Goal: Feedback & Contribution: Leave review/rating

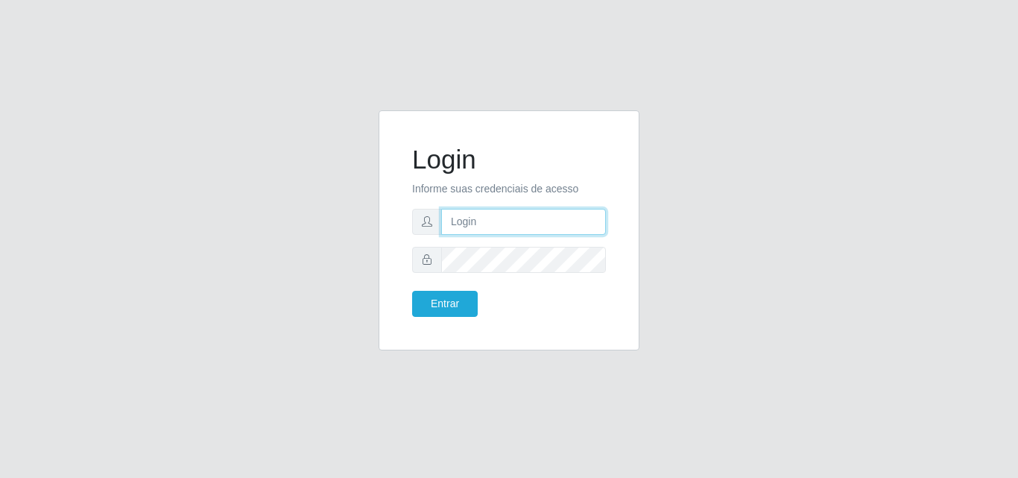
click at [539, 224] on input "text" at bounding box center [523, 222] width 165 height 26
type input "ana@saullus"
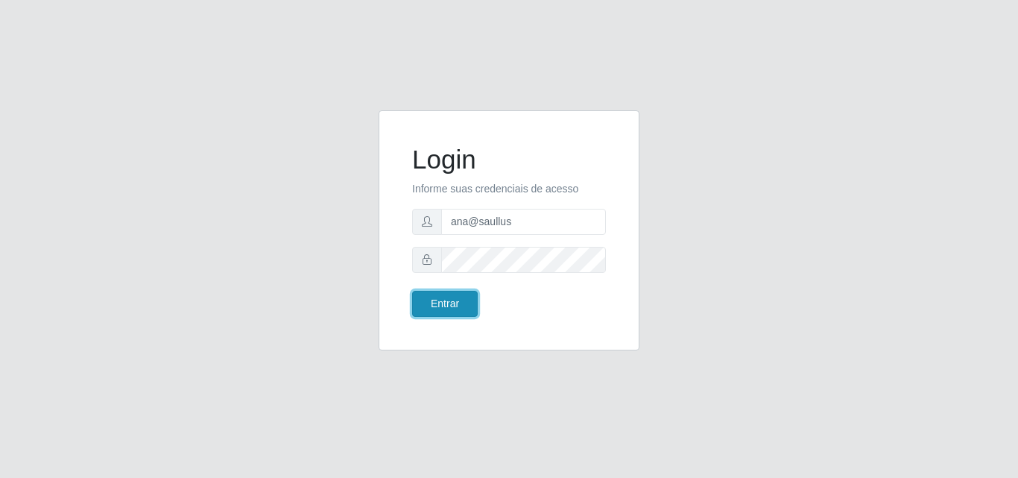
click at [427, 304] on button "Entrar" at bounding box center [445, 304] width 66 height 26
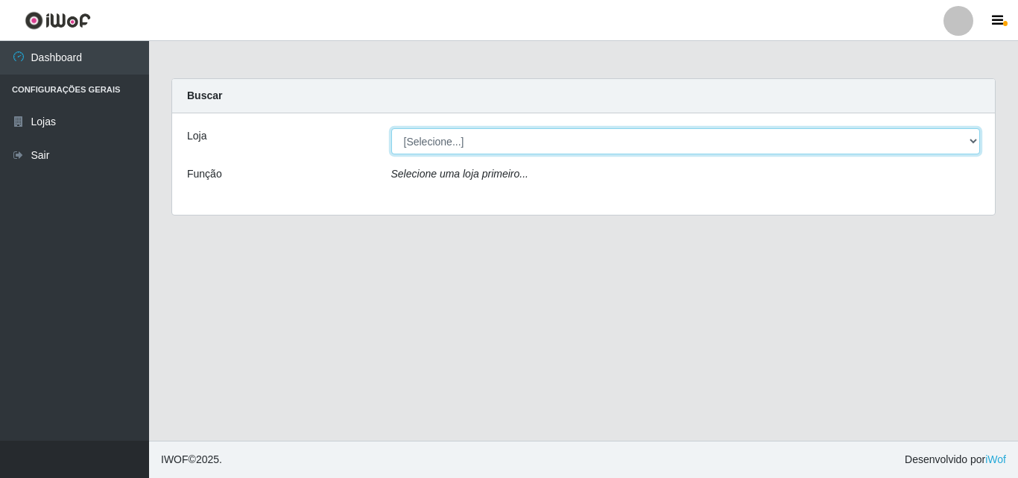
click at [975, 139] on select "[Selecione...] Saullus Supermercados" at bounding box center [685, 141] width 589 height 26
select select "423"
click at [391, 128] on select "[Selecione...] Saullus Supermercados" at bounding box center [685, 141] width 589 height 26
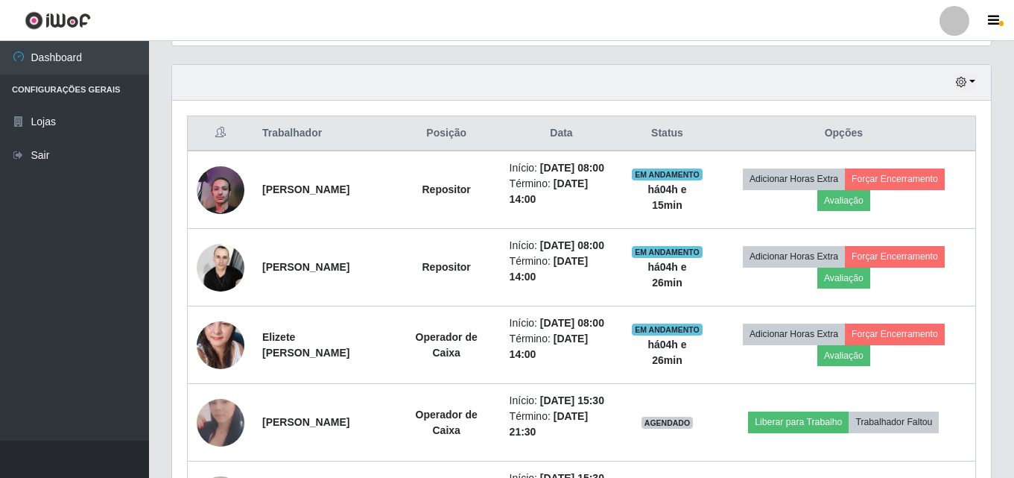
scroll to position [521, 0]
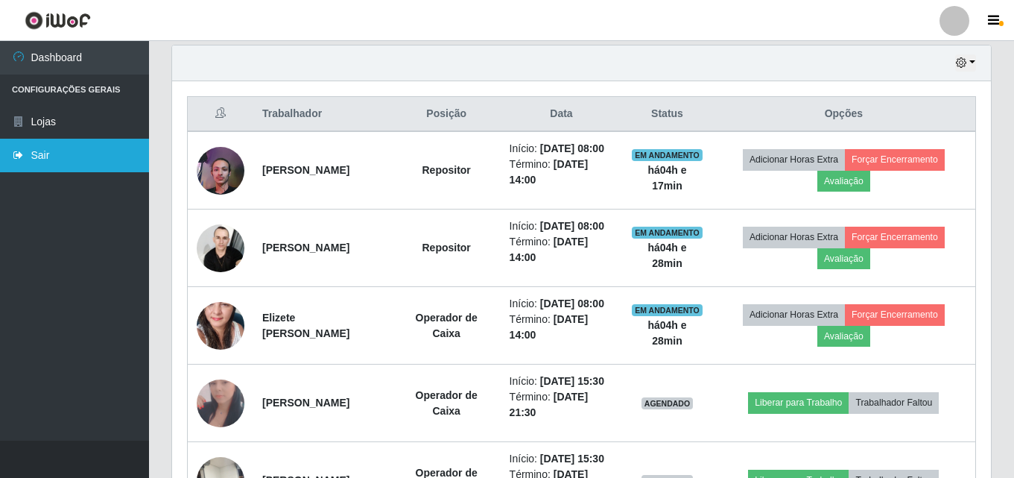
click at [38, 158] on link "Sair" at bounding box center [74, 156] width 149 height 34
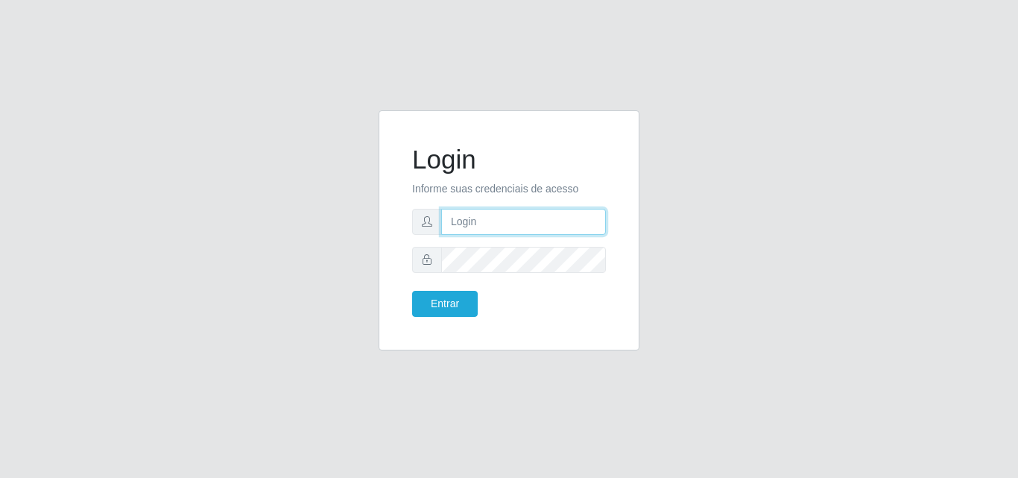
click at [490, 215] on input "text" at bounding box center [523, 222] width 165 height 26
type input "ana@saullus"
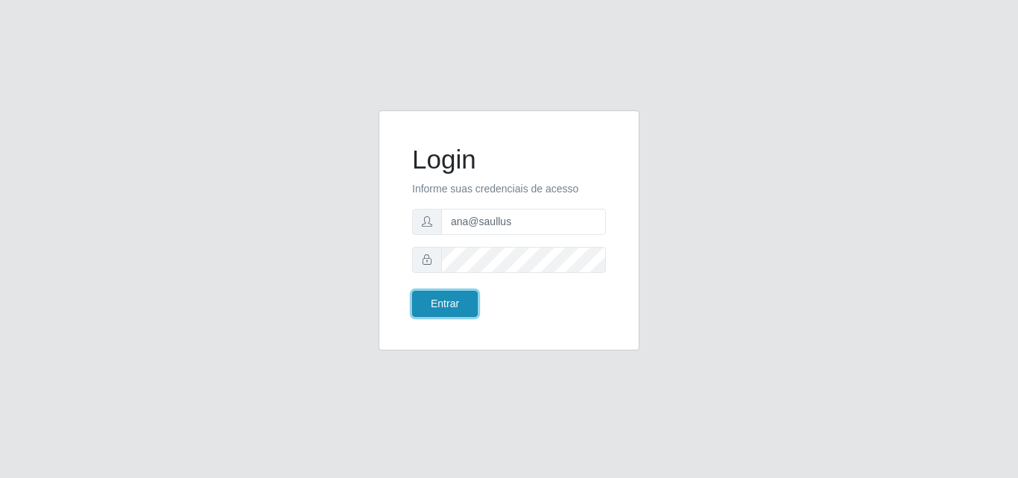
click at [454, 302] on button "Entrar" at bounding box center [445, 304] width 66 height 26
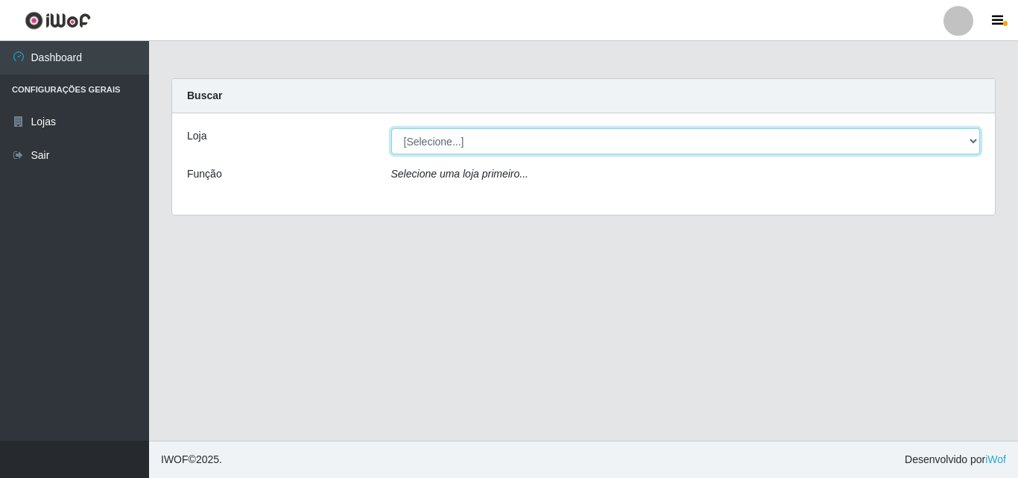
click at [978, 137] on select "[Selecione...] Saullus Supermercados" at bounding box center [685, 141] width 589 height 26
select select "423"
click at [391, 128] on select "[Selecione...] Saullus Supermercados" at bounding box center [685, 141] width 589 height 26
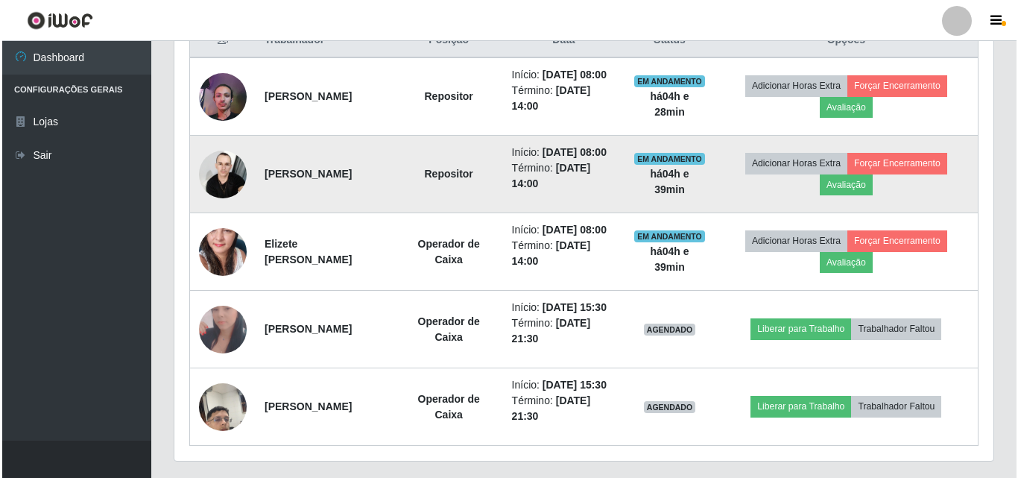
scroll to position [596, 0]
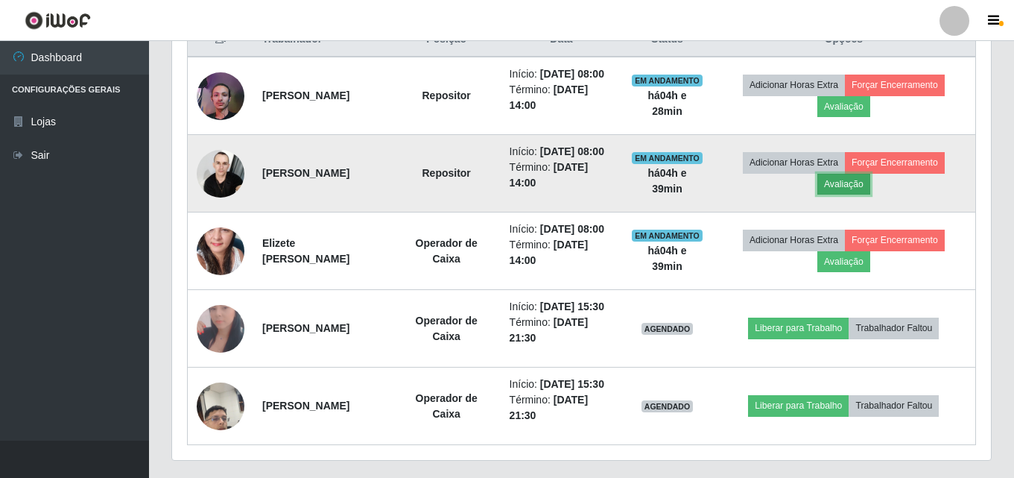
click at [867, 194] on button "Avaliação" at bounding box center [843, 184] width 53 height 21
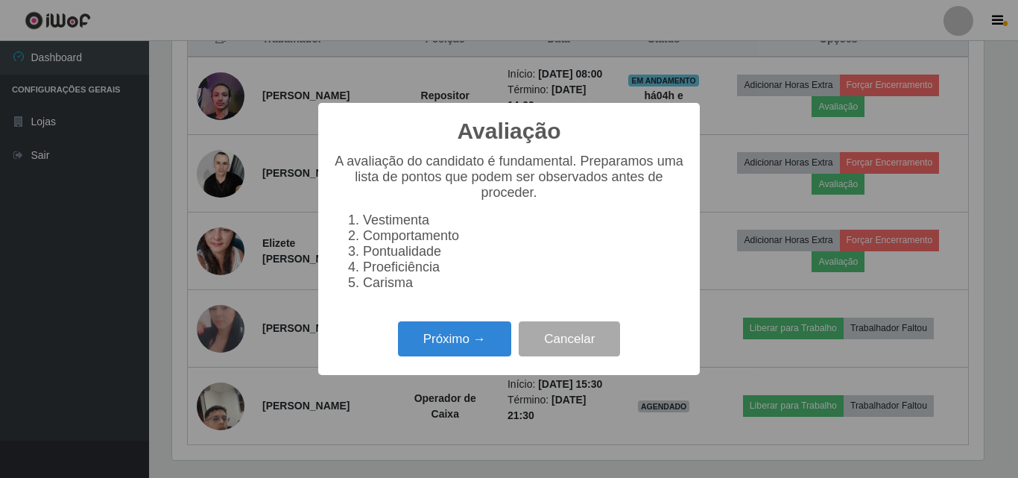
scroll to position [309, 811]
click at [479, 343] on button "Próximo →" at bounding box center [454, 338] width 113 height 35
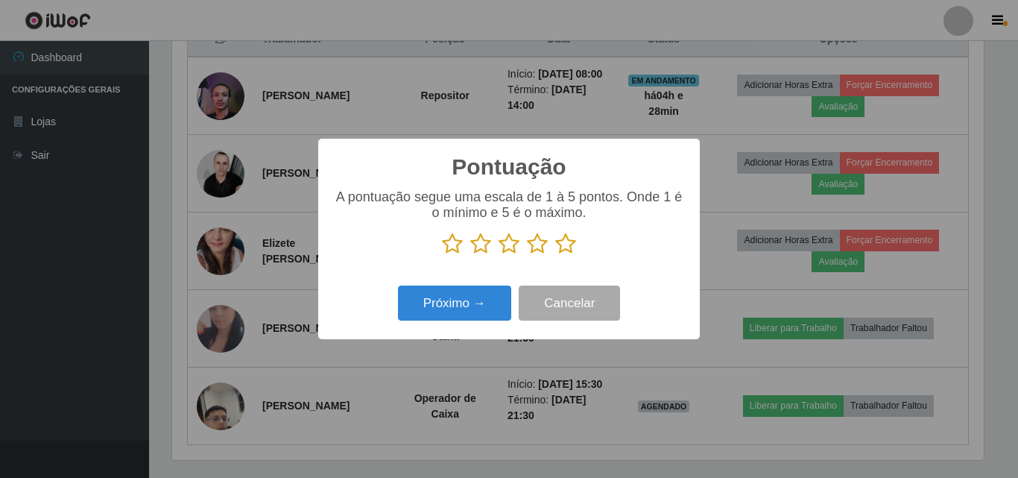
scroll to position [744631, 744129]
click at [450, 241] on icon at bounding box center [452, 243] width 21 height 22
click at [442, 255] on input "radio" at bounding box center [442, 255] width 0 height 0
click at [454, 302] on button "Próximo →" at bounding box center [454, 302] width 113 height 35
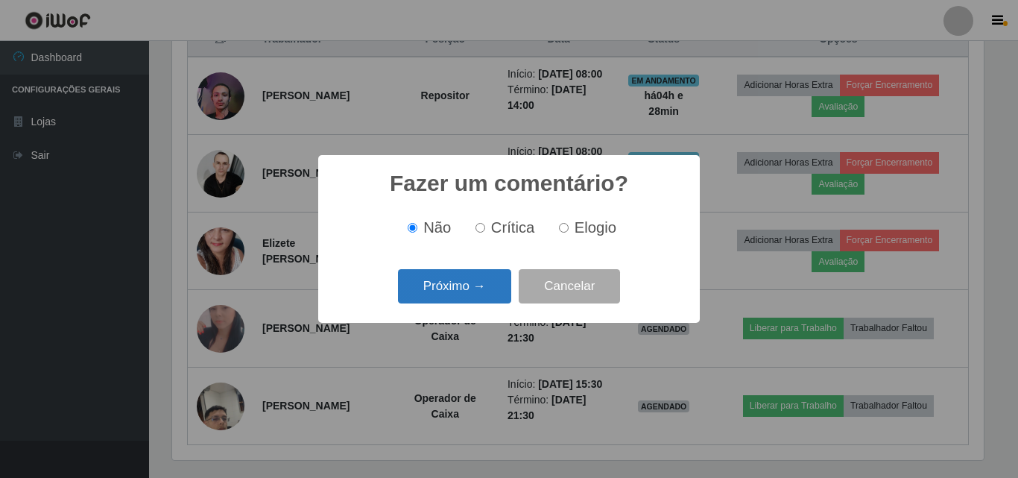
click at [431, 291] on button "Próximo →" at bounding box center [454, 286] width 113 height 35
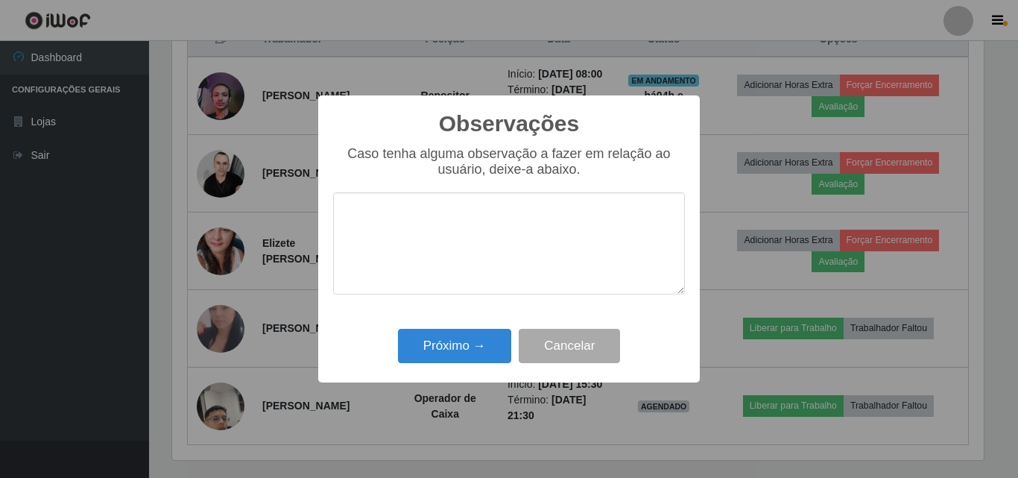
click at [430, 258] on textarea at bounding box center [509, 243] width 352 height 102
drag, startPoint x: 274, startPoint y: 133, endPoint x: 365, endPoint y: 210, distance: 118.9
click at [365, 210] on textarea at bounding box center [509, 243] width 352 height 102
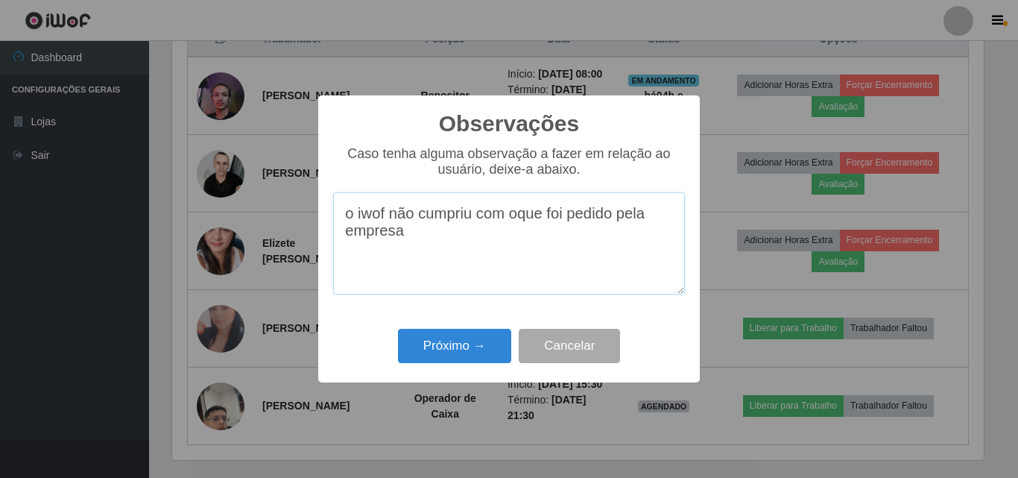
drag, startPoint x: 374, startPoint y: 221, endPoint x: 364, endPoint y: 263, distance: 43.0
click at [364, 263] on textarea "o iwof não cumpriu com oque foi pedido pela empresa" at bounding box center [509, 243] width 352 height 102
click at [409, 243] on textarea "o iwof não cumpriu com oque foi pedido pela empresa" at bounding box center [509, 243] width 352 height 102
click at [393, 263] on textarea "o iwof não cumpriu com oque foi pedido pela empresa indo varias vezes no banhei…" at bounding box center [509, 243] width 352 height 102
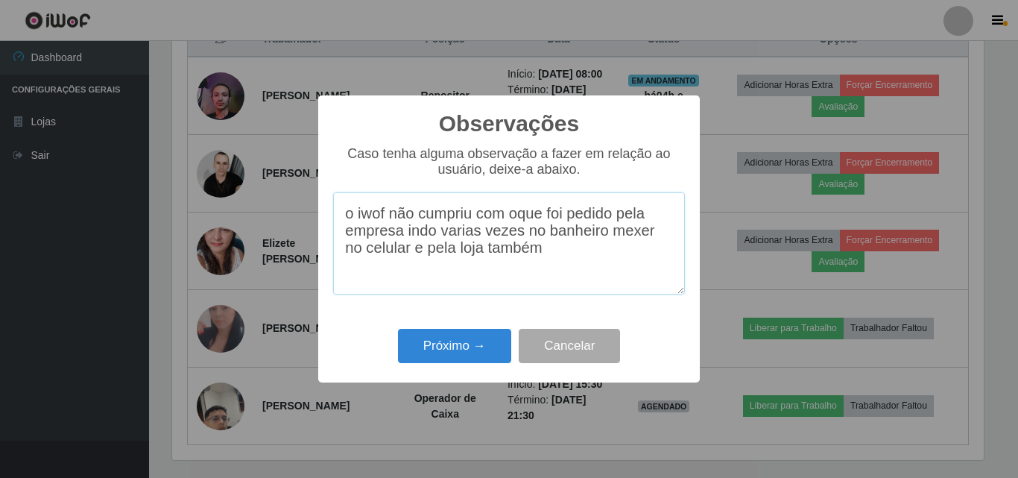
click at [527, 270] on textarea "o iwof não cumpriu com oque foi pedido pela empresa indo varias vezes no banhei…" at bounding box center [509, 243] width 352 height 102
click at [589, 260] on textarea "o iwof não cumpriu com oque foi pedido pela empresa indo varias vezes no banhei…" at bounding box center [509, 243] width 352 height 102
click at [624, 263] on textarea "o iwof não cumpriu com oque foi pedido pela empresa indo varias vezes no banhei…" at bounding box center [509, 243] width 352 height 102
click at [345, 279] on textarea "o iwof não cumpriu com oque foi pedido pela empresa indo varias vezes no banhei…" at bounding box center [509, 243] width 352 height 102
click at [440, 279] on textarea "o iwof não cumpriu com oque foi pedido pela empresa indo varias vezes no banhei…" at bounding box center [509, 243] width 352 height 102
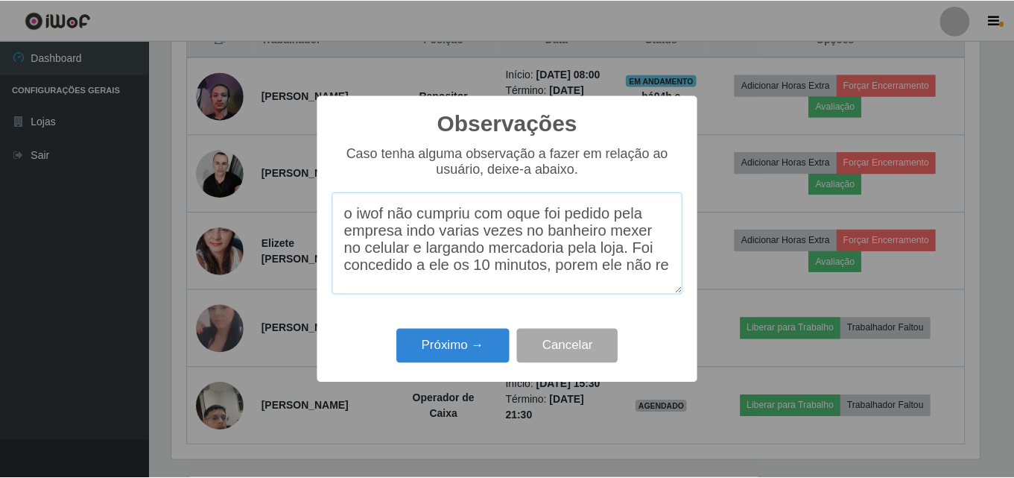
scroll to position [12, 0]
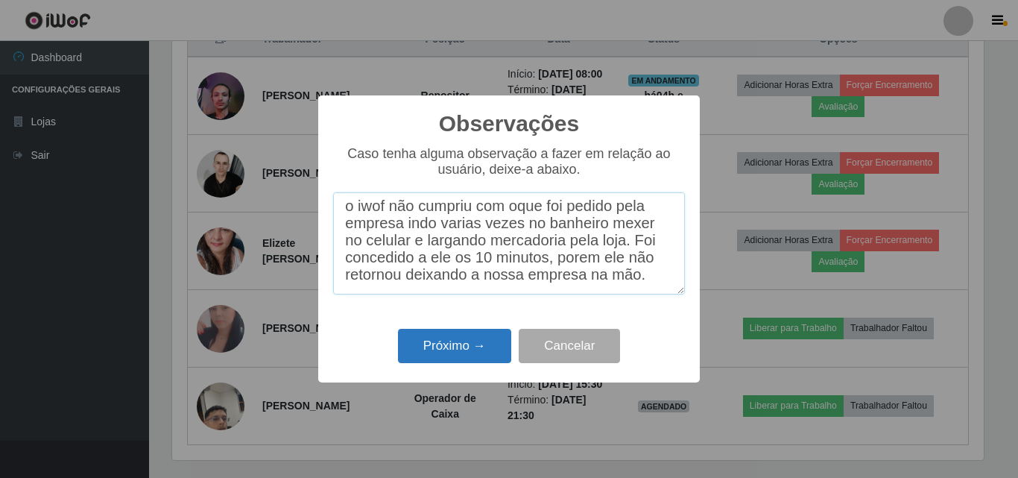
type textarea "o iwof não cumpriu com oque foi pedido pela empresa indo varias vezes no banhei…"
click at [451, 361] on button "Próximo →" at bounding box center [454, 346] width 113 height 35
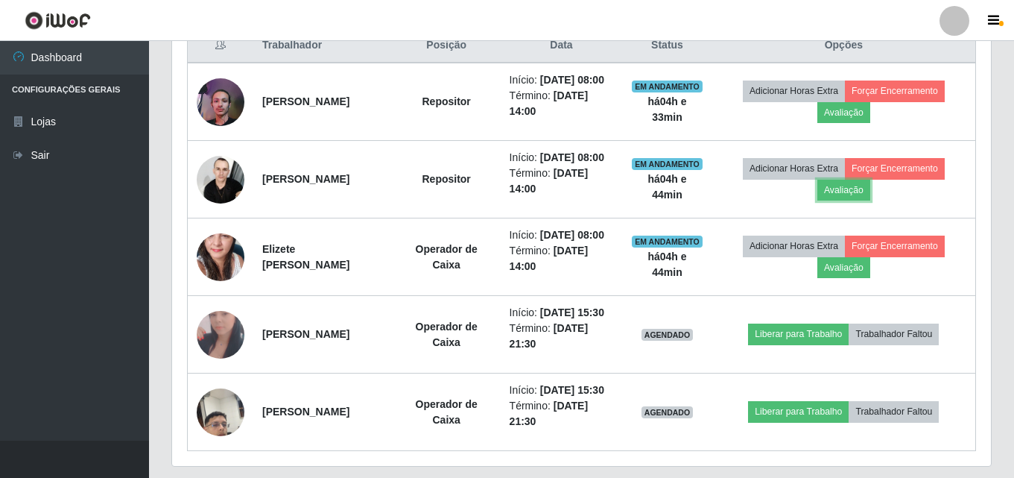
scroll to position [596, 0]
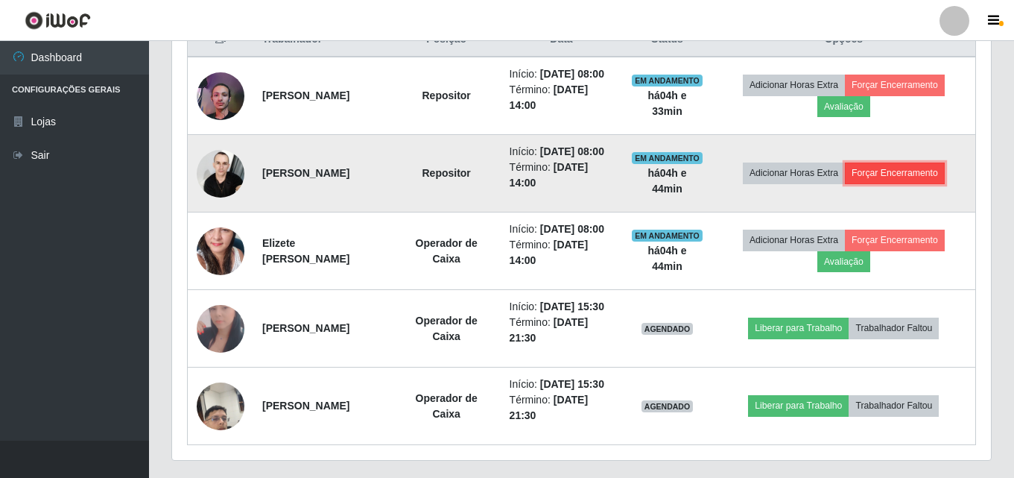
click at [881, 183] on button "Forçar Encerramento" at bounding box center [895, 172] width 100 height 21
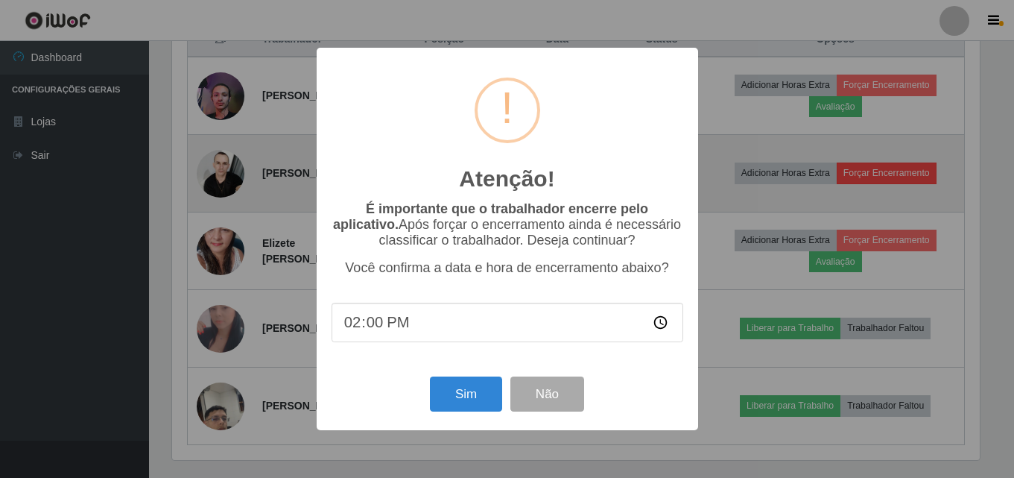
scroll to position [309, 811]
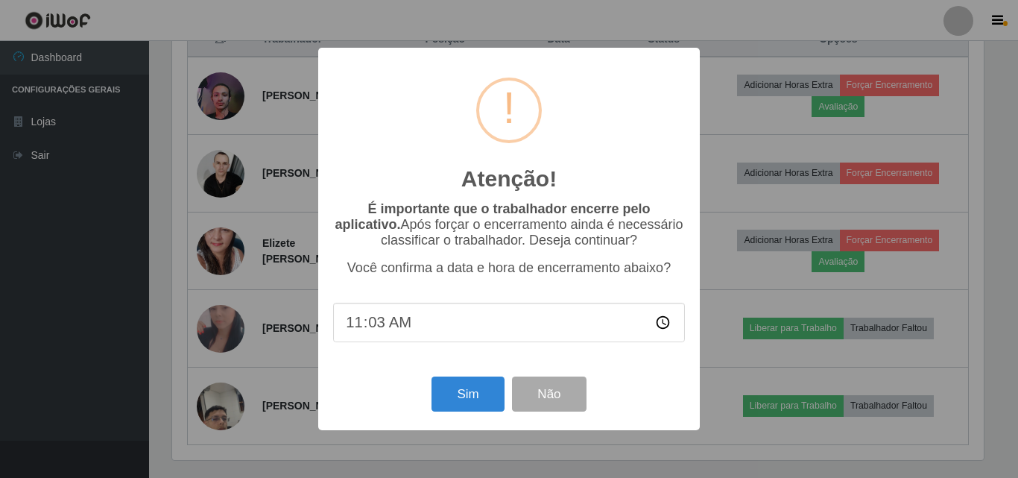
type input "11:30"
click at [472, 403] on button "Sim" at bounding box center [467, 393] width 72 height 35
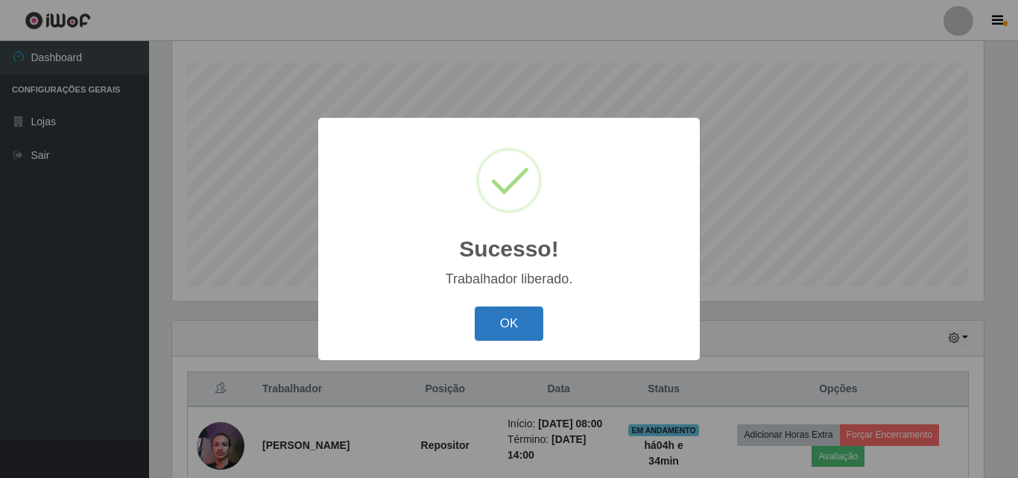
click at [492, 327] on button "OK" at bounding box center [509, 323] width 69 height 35
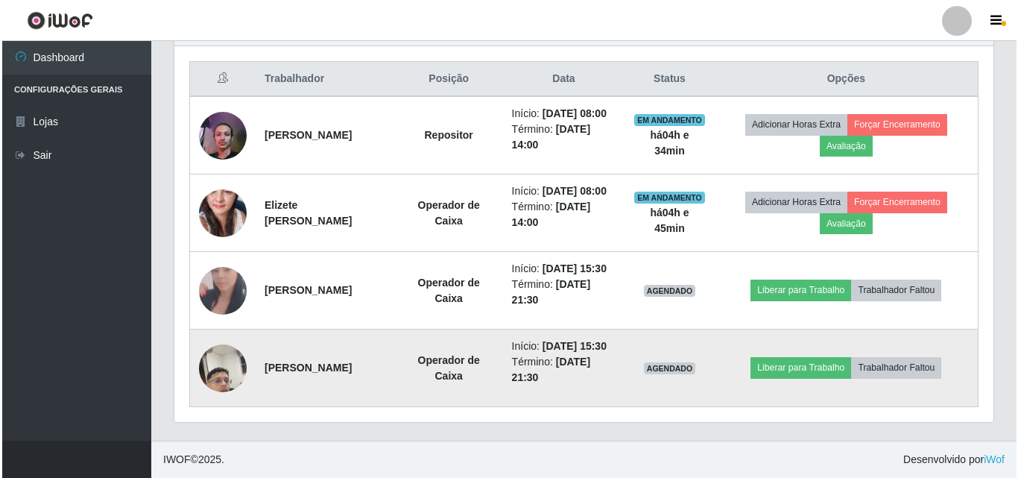
scroll to position [470, 0]
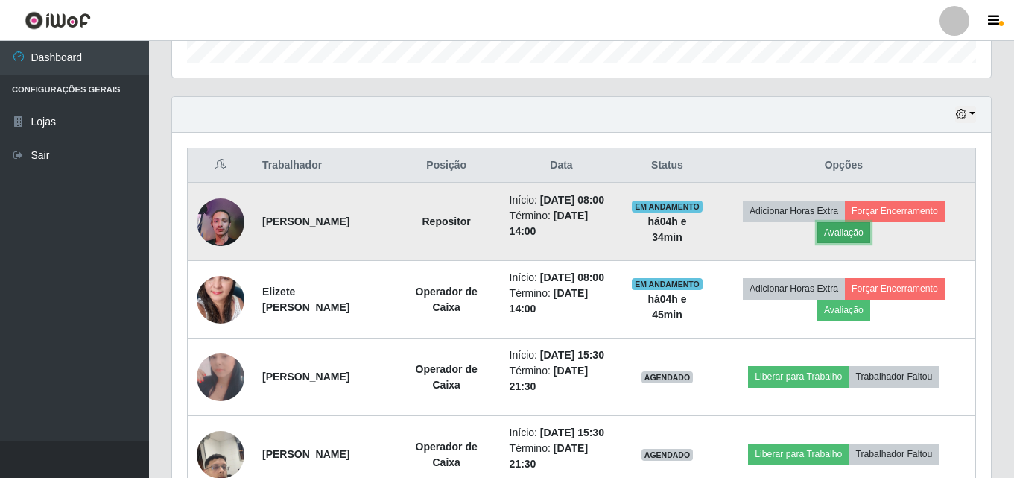
click at [870, 238] on button "Avaliação" at bounding box center [843, 232] width 53 height 21
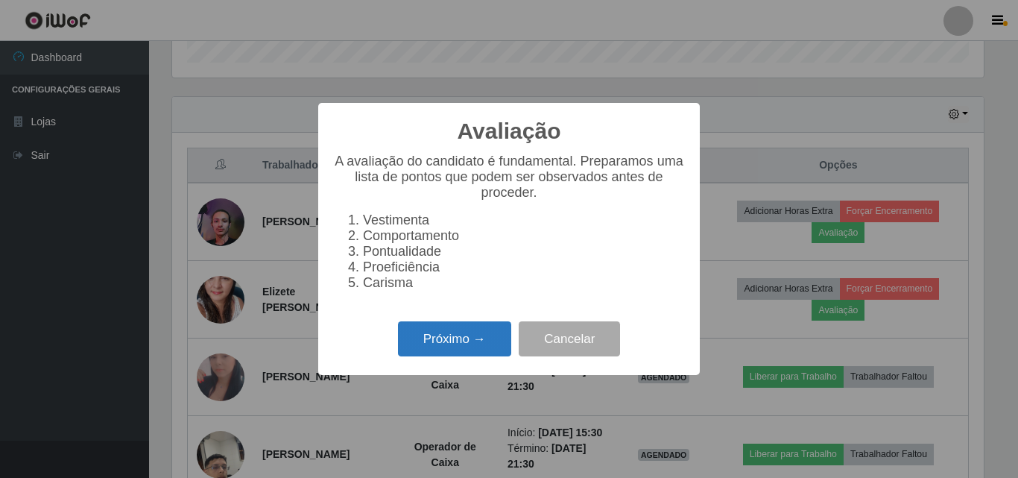
click at [488, 347] on button "Próximo →" at bounding box center [454, 338] width 113 height 35
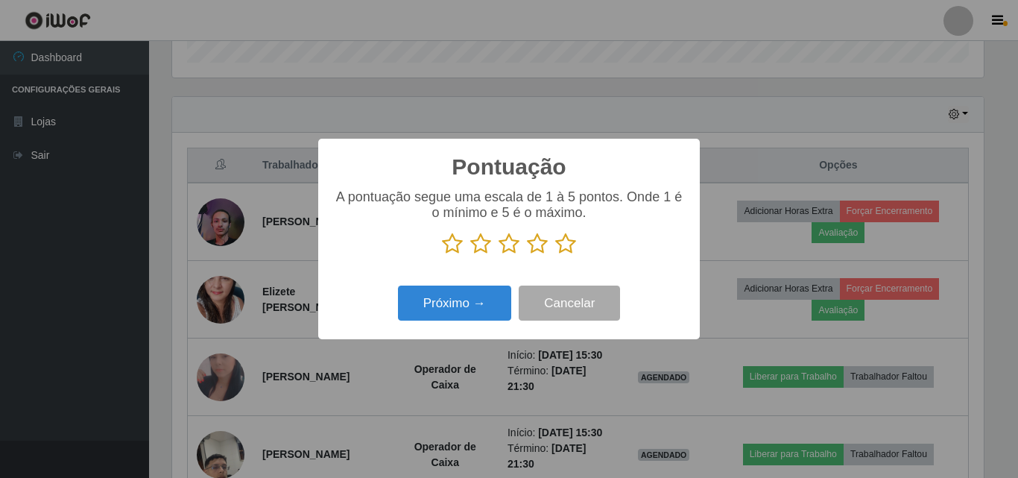
click at [562, 242] on icon at bounding box center [565, 243] width 21 height 22
click at [555, 255] on input "radio" at bounding box center [555, 255] width 0 height 0
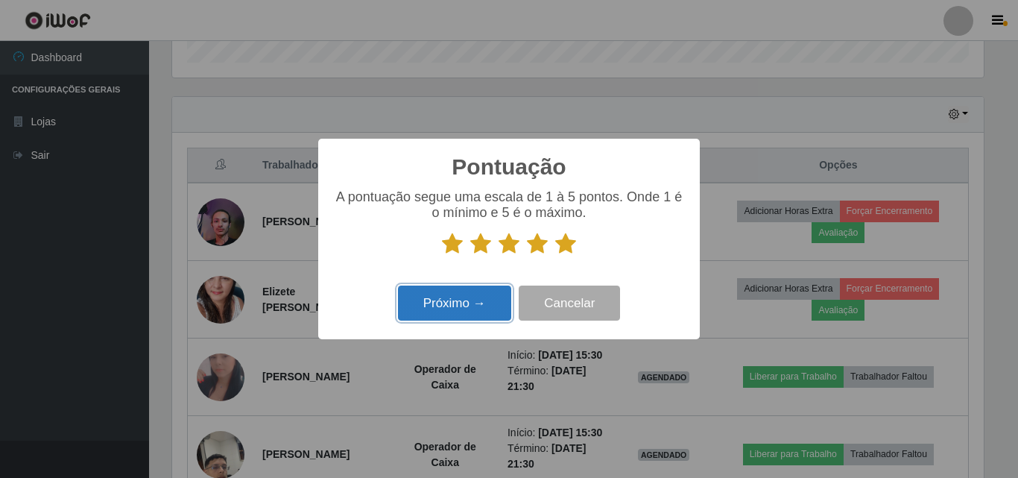
click at [461, 297] on button "Próximo →" at bounding box center [454, 302] width 113 height 35
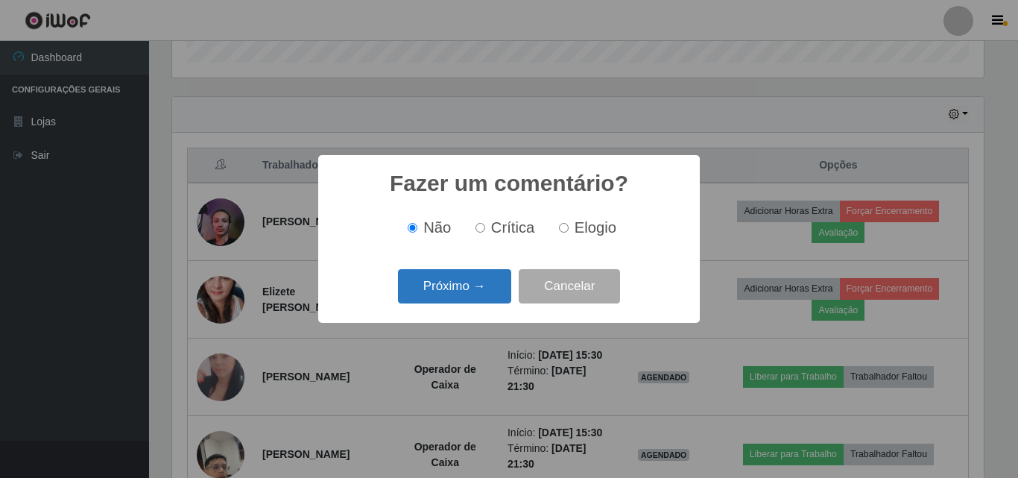
click at [462, 291] on button "Próximo →" at bounding box center [454, 286] width 113 height 35
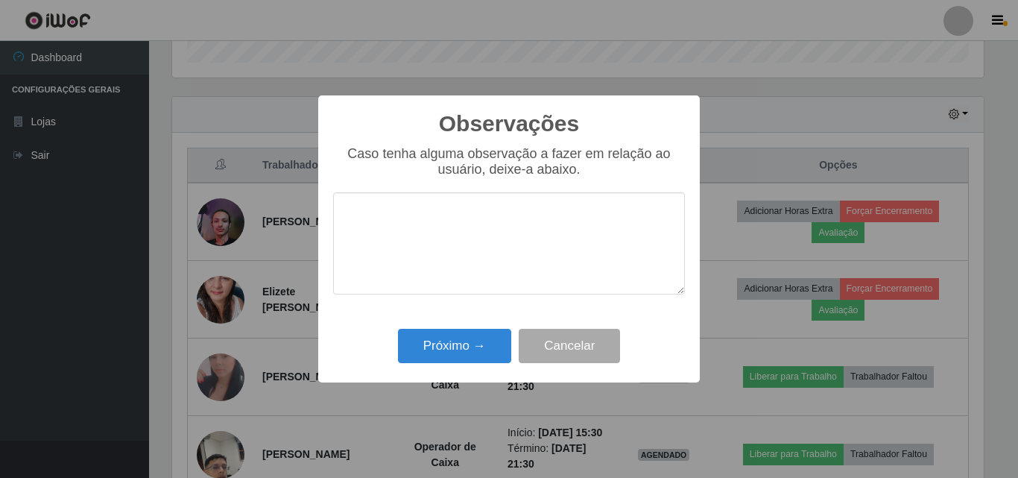
click at [467, 244] on textarea at bounding box center [509, 243] width 352 height 102
type textarea "e"
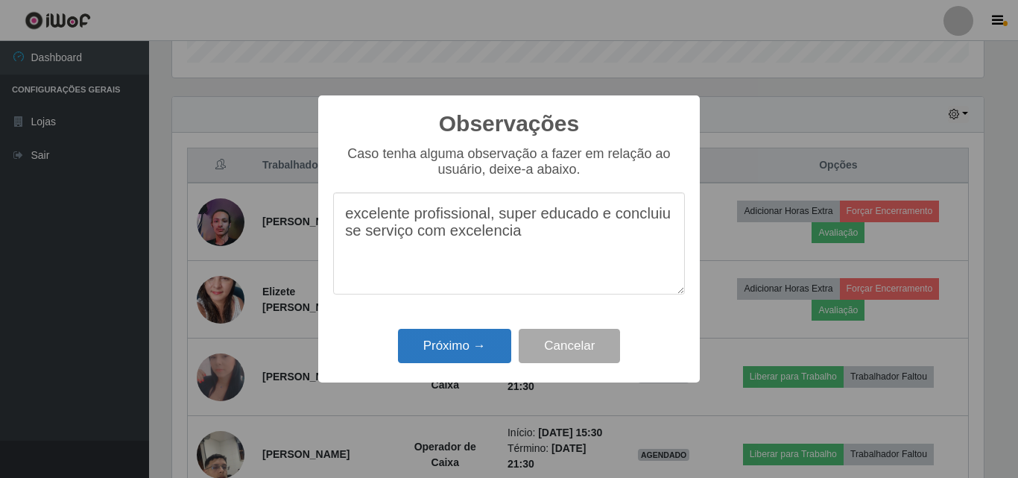
type textarea "excelente profissional, super educado e concluiu se serviço com excelencia"
click at [478, 355] on button "Próximo →" at bounding box center [454, 346] width 113 height 35
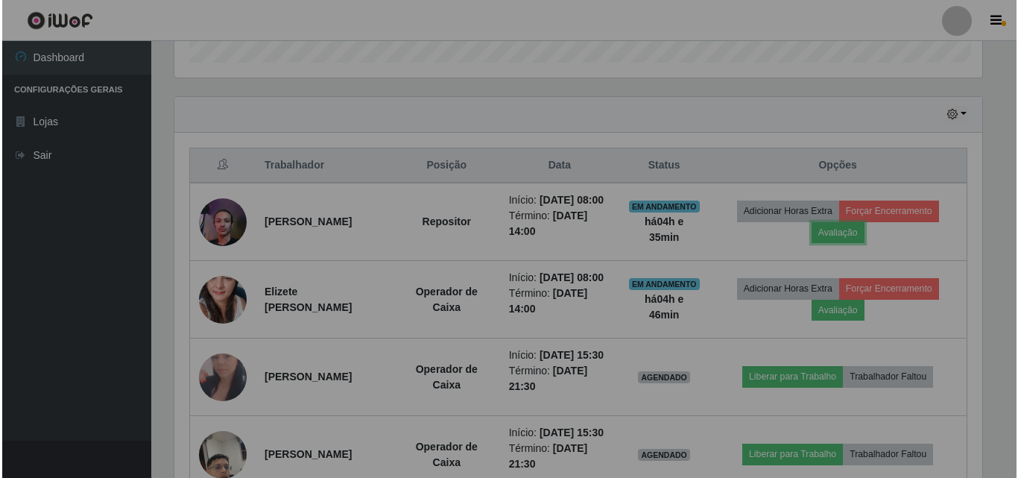
scroll to position [309, 819]
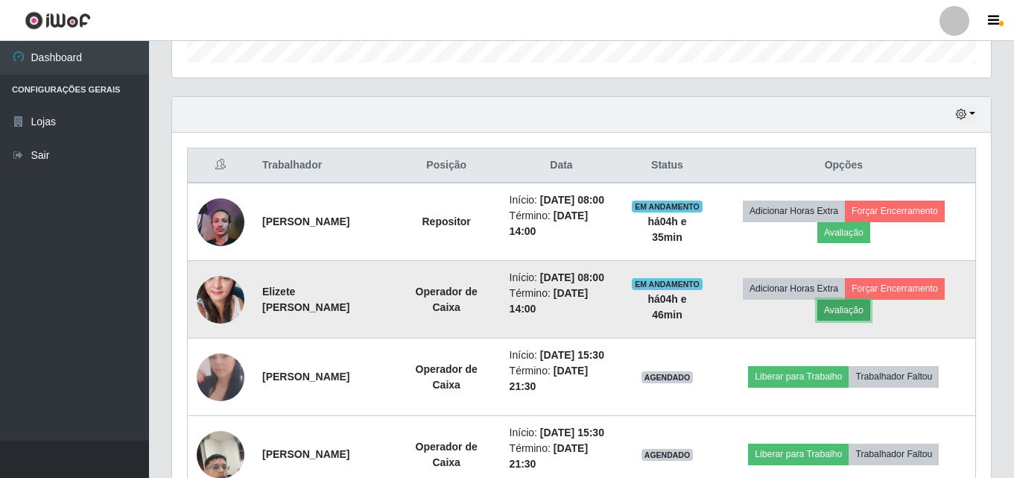
click at [860, 320] on button "Avaliação" at bounding box center [843, 309] width 53 height 21
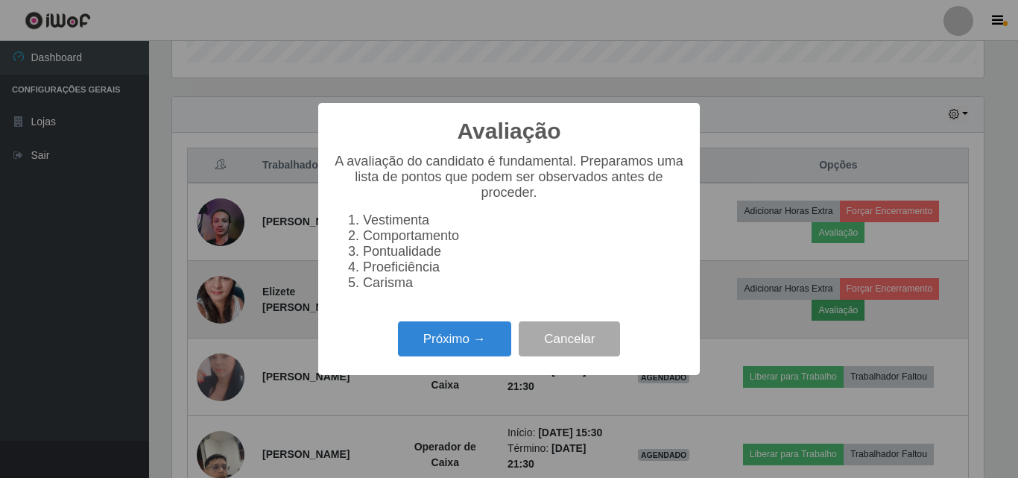
scroll to position [309, 811]
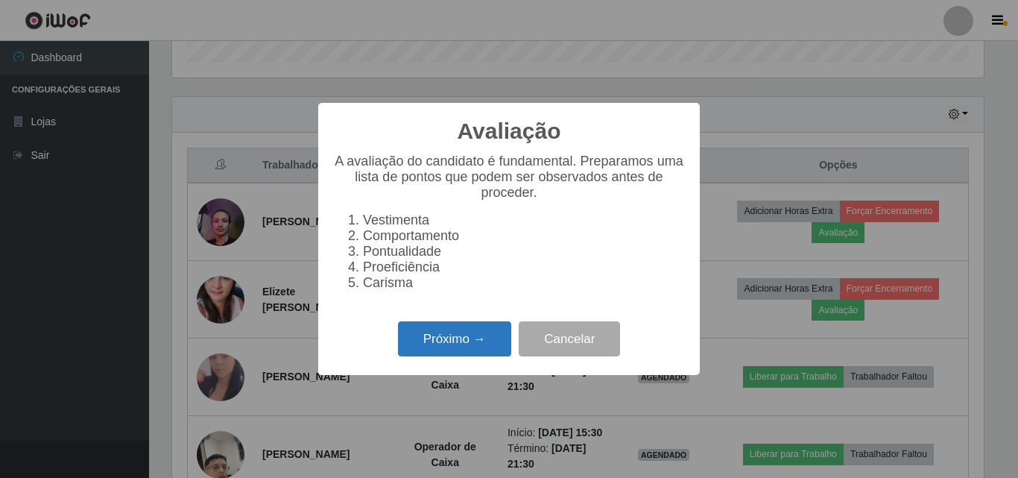
click at [460, 356] on button "Próximo →" at bounding box center [454, 338] width 113 height 35
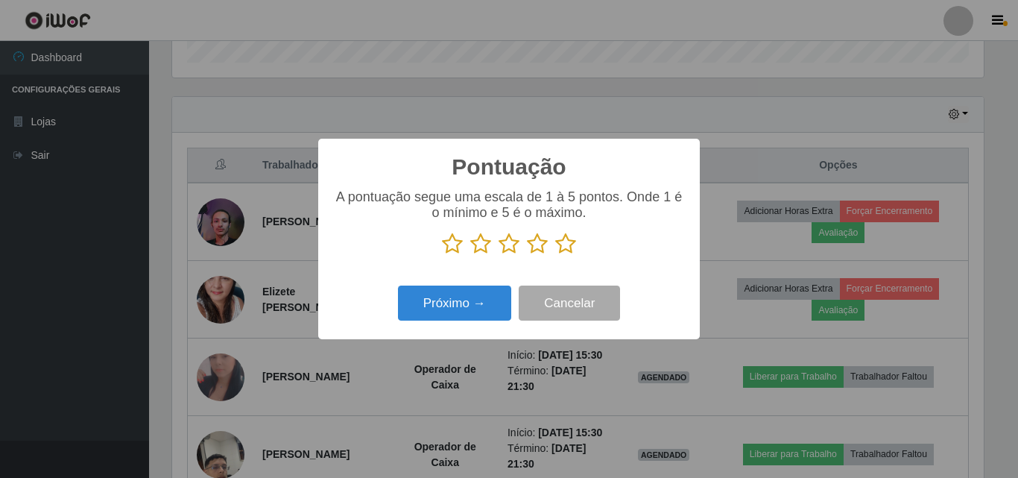
scroll to position [744631, 744129]
click at [559, 245] on icon at bounding box center [565, 243] width 21 height 22
click at [555, 255] on input "radio" at bounding box center [555, 255] width 0 height 0
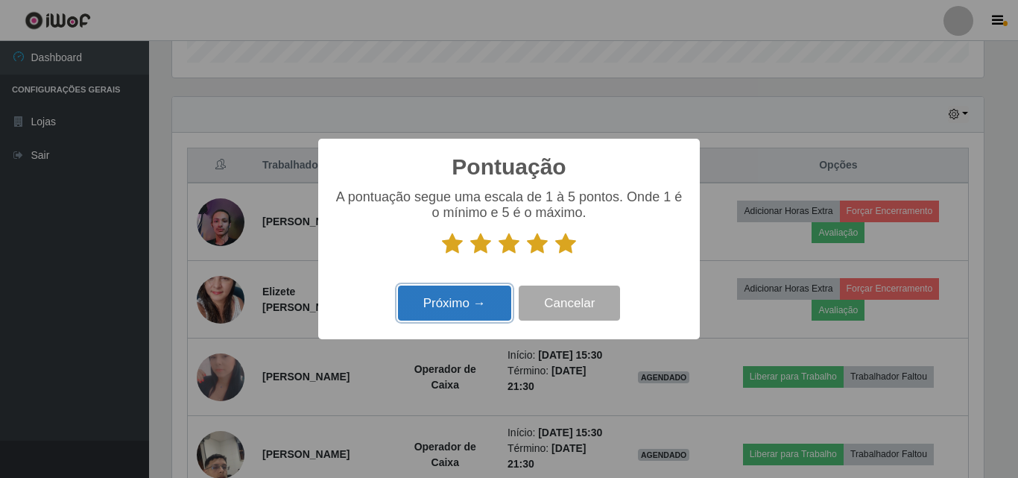
click at [496, 293] on button "Próximo →" at bounding box center [454, 302] width 113 height 35
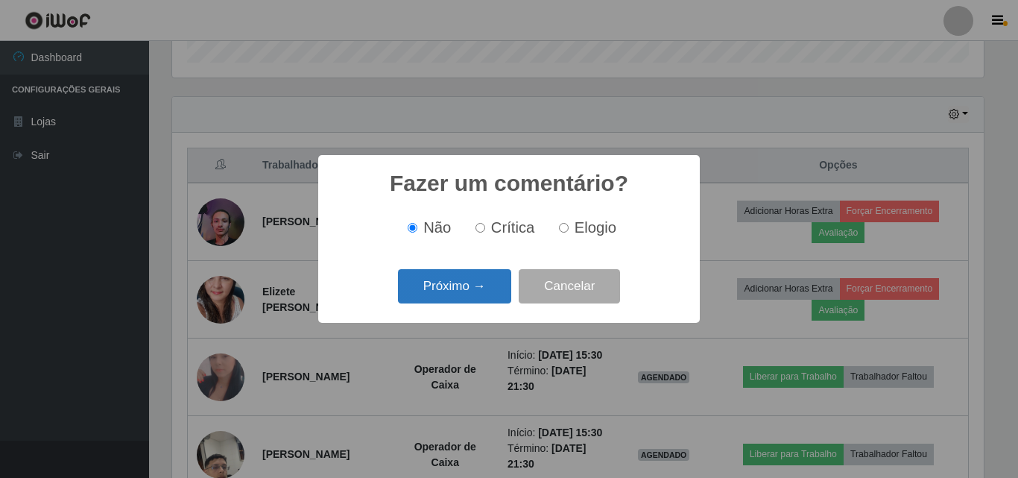
click at [486, 291] on button "Próximo →" at bounding box center [454, 286] width 113 height 35
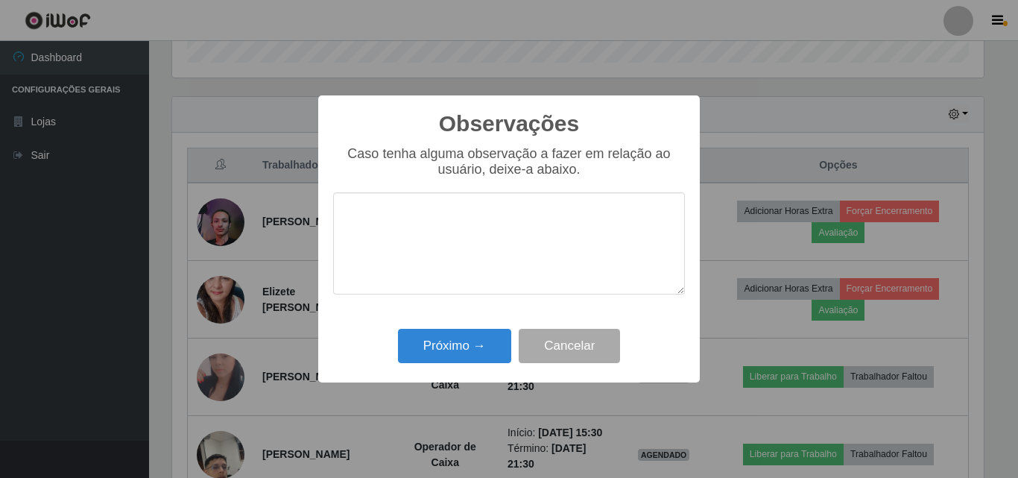
click at [480, 255] on textarea at bounding box center [509, 243] width 352 height 102
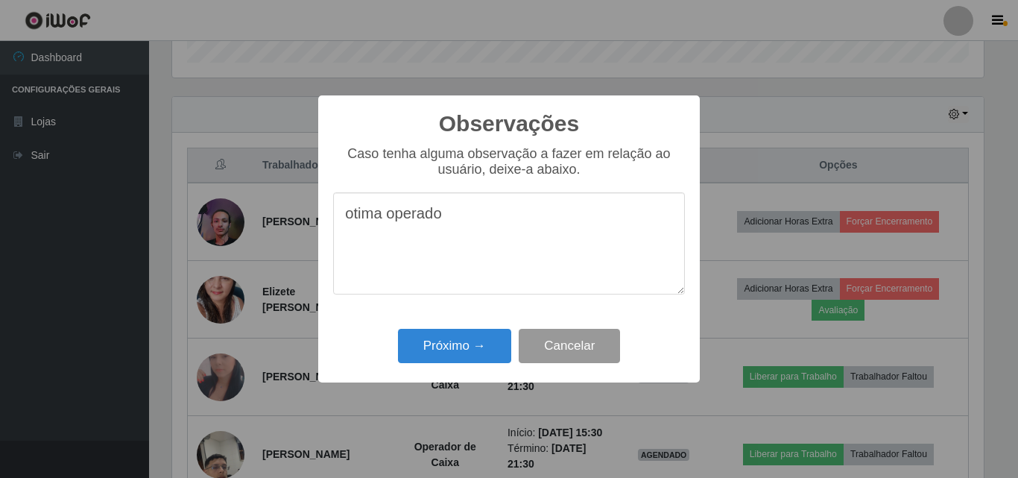
type textarea "otima operado"
click at [599, 340] on button "Cancelar" at bounding box center [568, 346] width 101 height 35
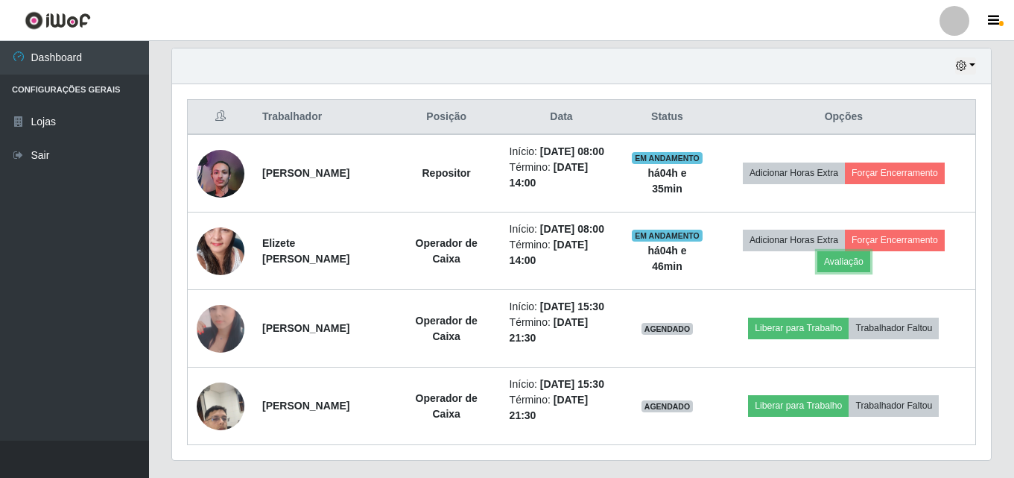
scroll to position [545, 0]
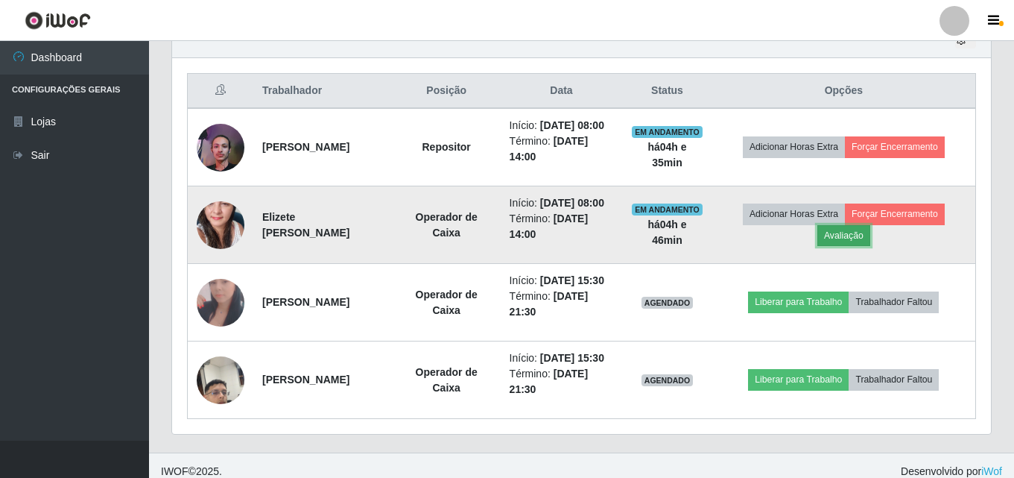
click at [864, 246] on button "Avaliação" at bounding box center [843, 235] width 53 height 21
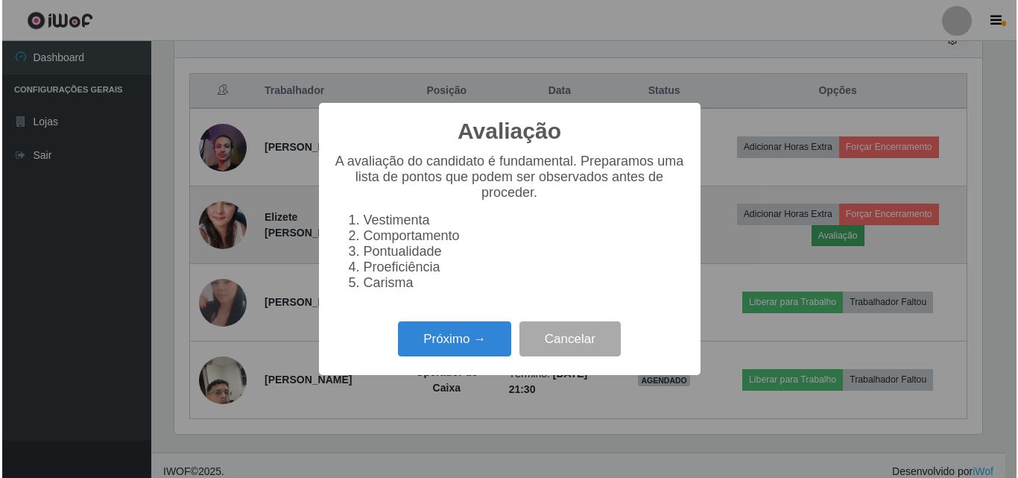
scroll to position [309, 811]
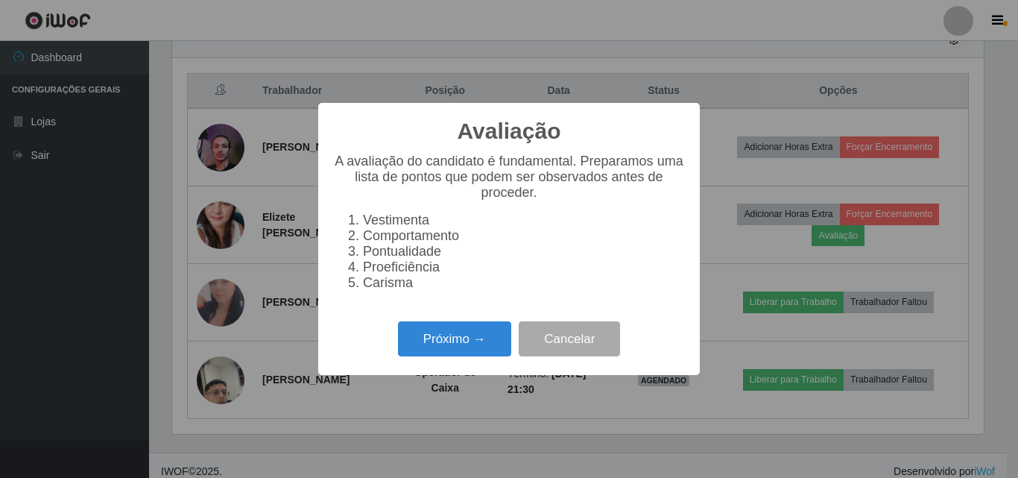
click at [456, 374] on div "Avaliação × A avaliação do candidato é fundamental. Preparamos uma lista de pon…" at bounding box center [508, 239] width 381 height 272
click at [454, 356] on button "Próximo →" at bounding box center [454, 338] width 113 height 35
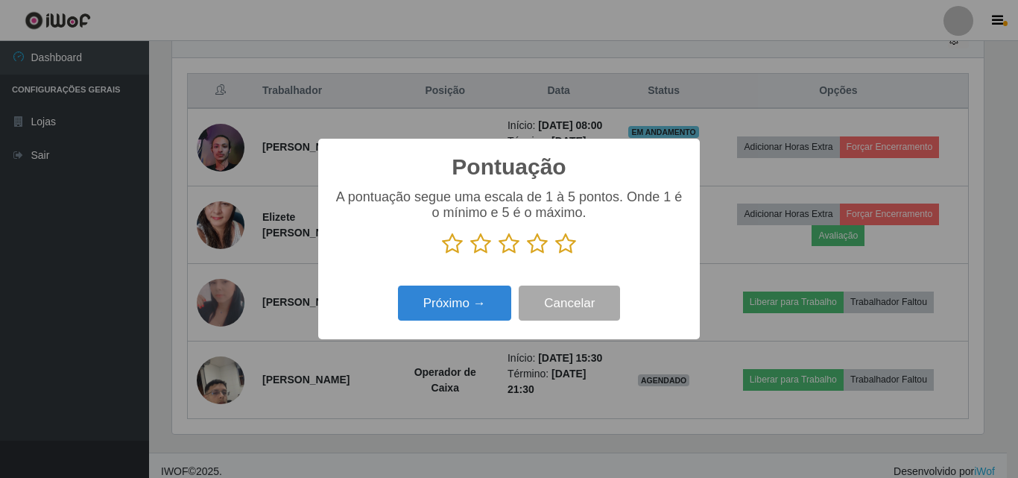
scroll to position [744631, 744129]
click at [568, 251] on icon at bounding box center [565, 243] width 21 height 22
click at [555, 255] on input "radio" at bounding box center [555, 255] width 0 height 0
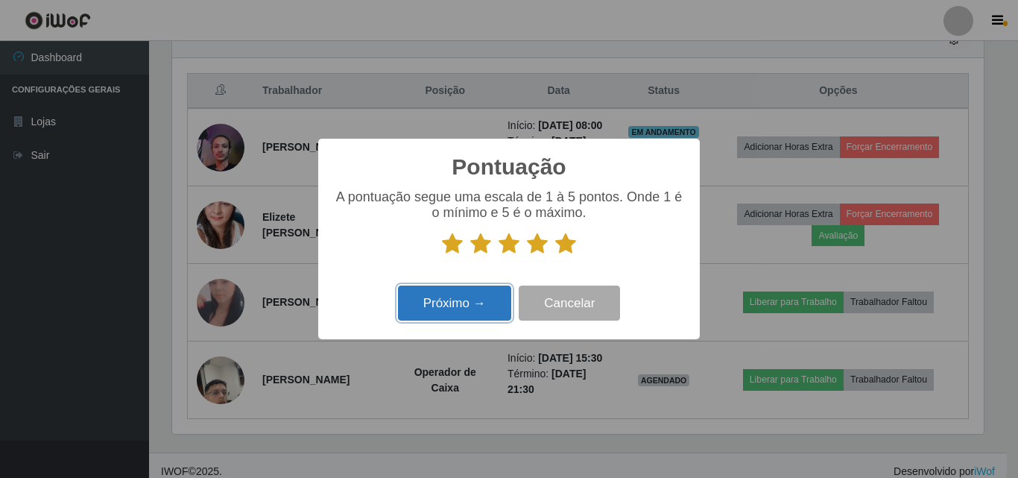
click at [470, 314] on button "Próximo →" at bounding box center [454, 302] width 113 height 35
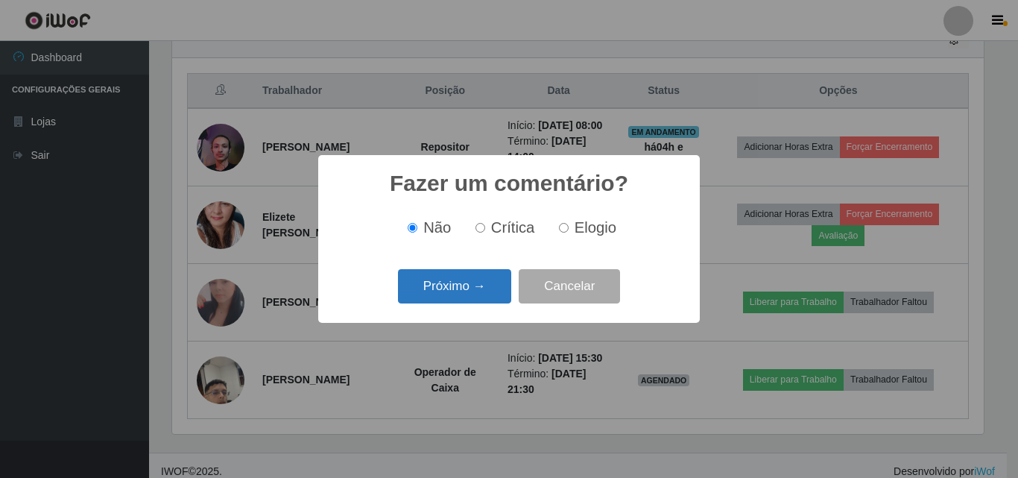
click at [437, 294] on button "Próximo →" at bounding box center [454, 286] width 113 height 35
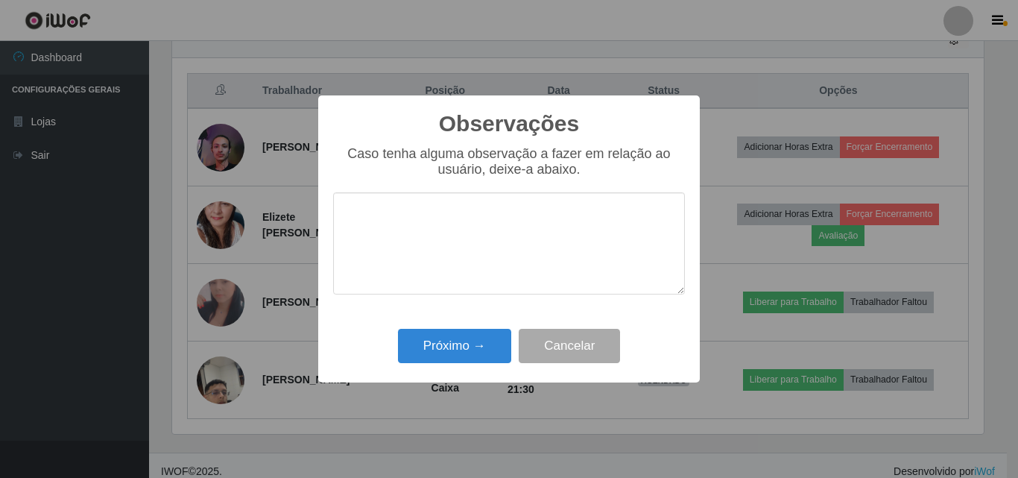
click at [426, 262] on textarea at bounding box center [509, 243] width 352 height 102
type textarea "trabalhou muito bem"
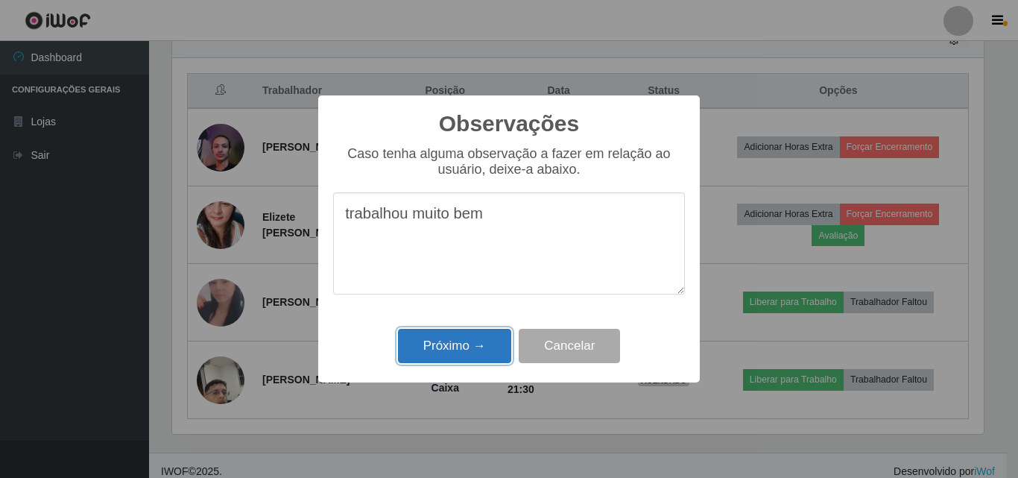
click at [494, 343] on button "Próximo →" at bounding box center [454, 346] width 113 height 35
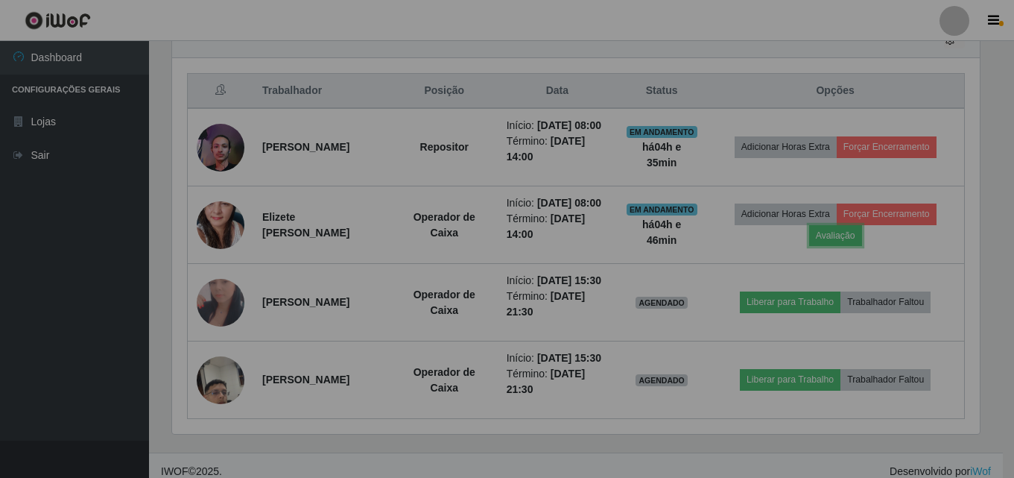
scroll to position [309, 819]
